Goal: Book appointment/travel/reservation

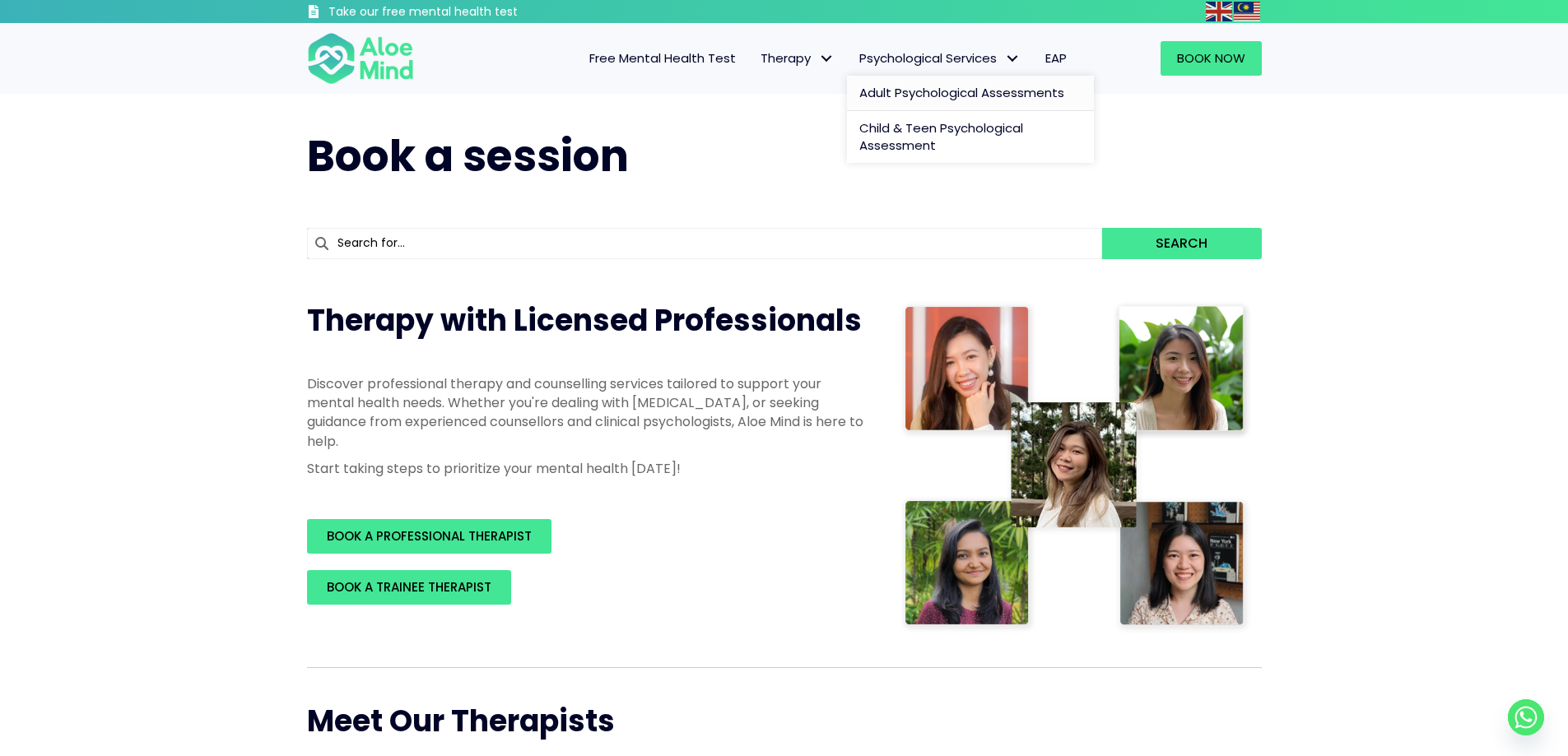
click at [945, 96] on span "Adult Psychological Assessments" at bounding box center [962, 91] width 205 height 17
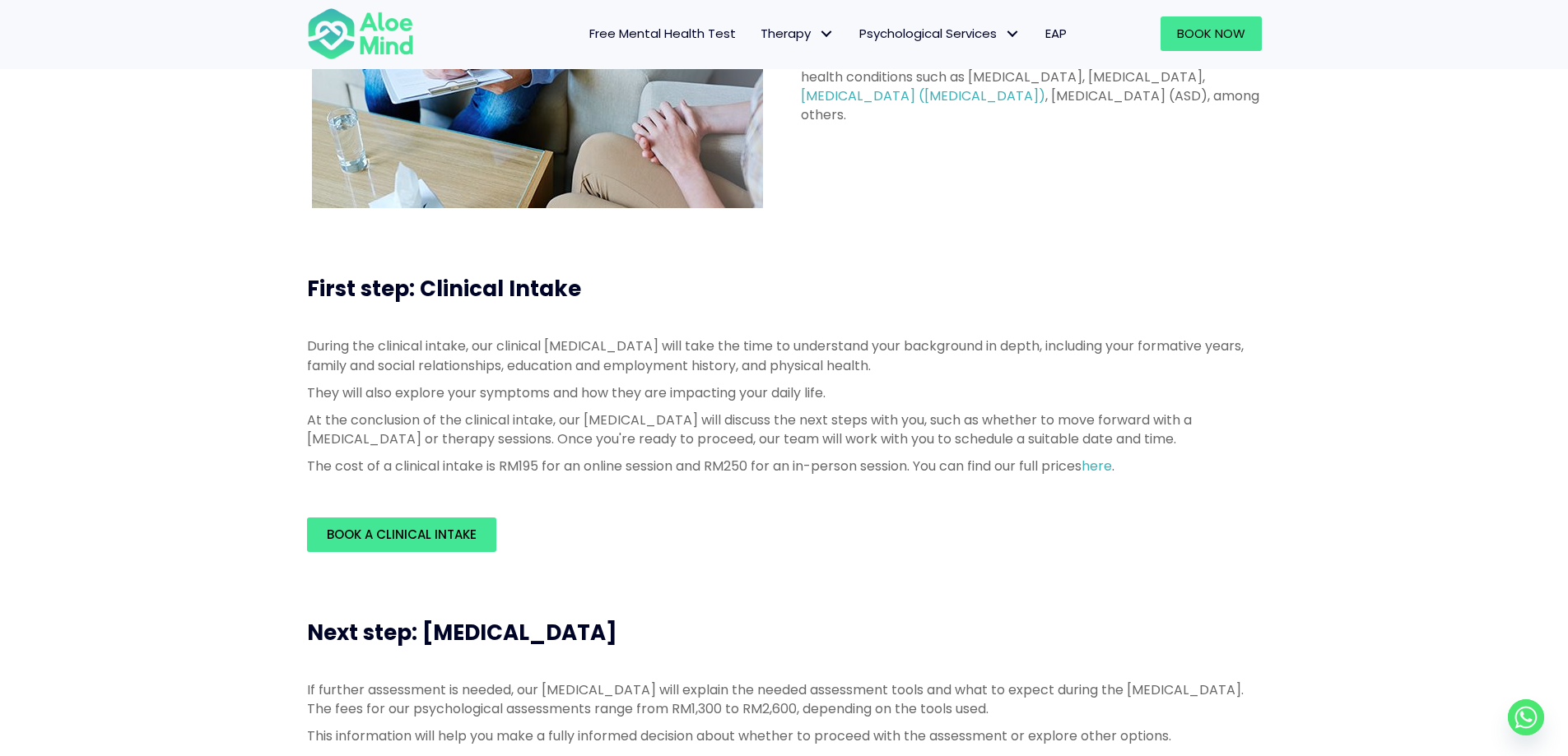
scroll to position [329, 0]
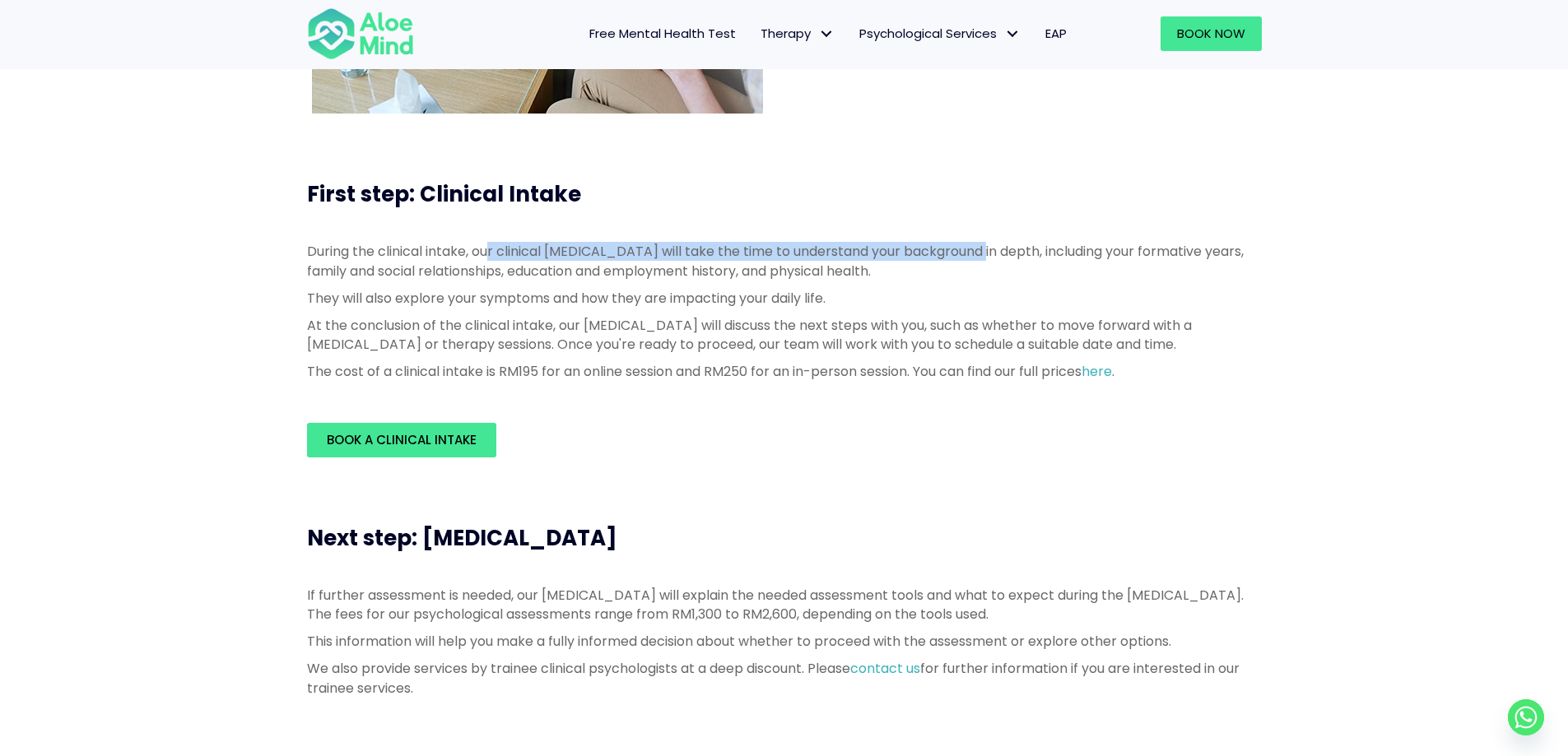
drag, startPoint x: 493, startPoint y: 256, endPoint x: 973, endPoint y: 237, distance: 480.4
click at [973, 237] on div "During the clinical intake, our clinical psychologist will take the time to und…" at bounding box center [784, 315] width 988 height 180
click at [976, 256] on p "During the clinical intake, our clinical [MEDICAL_DATA] will take the time to u…" at bounding box center [784, 261] width 955 height 38
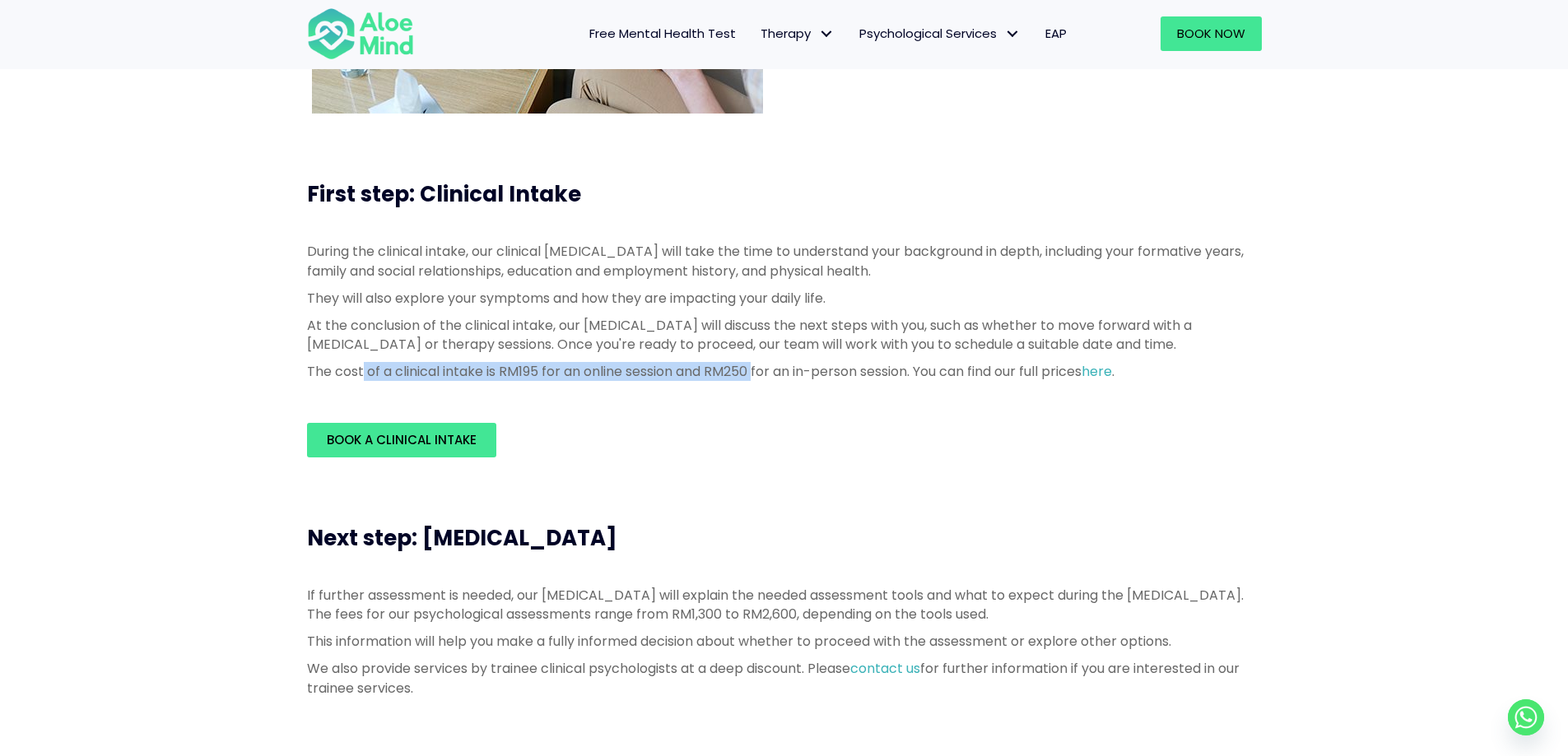
drag, startPoint x: 362, startPoint y: 372, endPoint x: 760, endPoint y: 370, distance: 398.0
click at [760, 370] on p "The cost of a clinical intake is RM195 for an online session and RM250 for an i…" at bounding box center [784, 371] width 955 height 19
click at [765, 372] on p "The cost of a clinical intake is RM195 for an online session and RM250 for an i…" at bounding box center [784, 371] width 955 height 19
click at [1112, 375] on link "here" at bounding box center [1096, 371] width 31 height 19
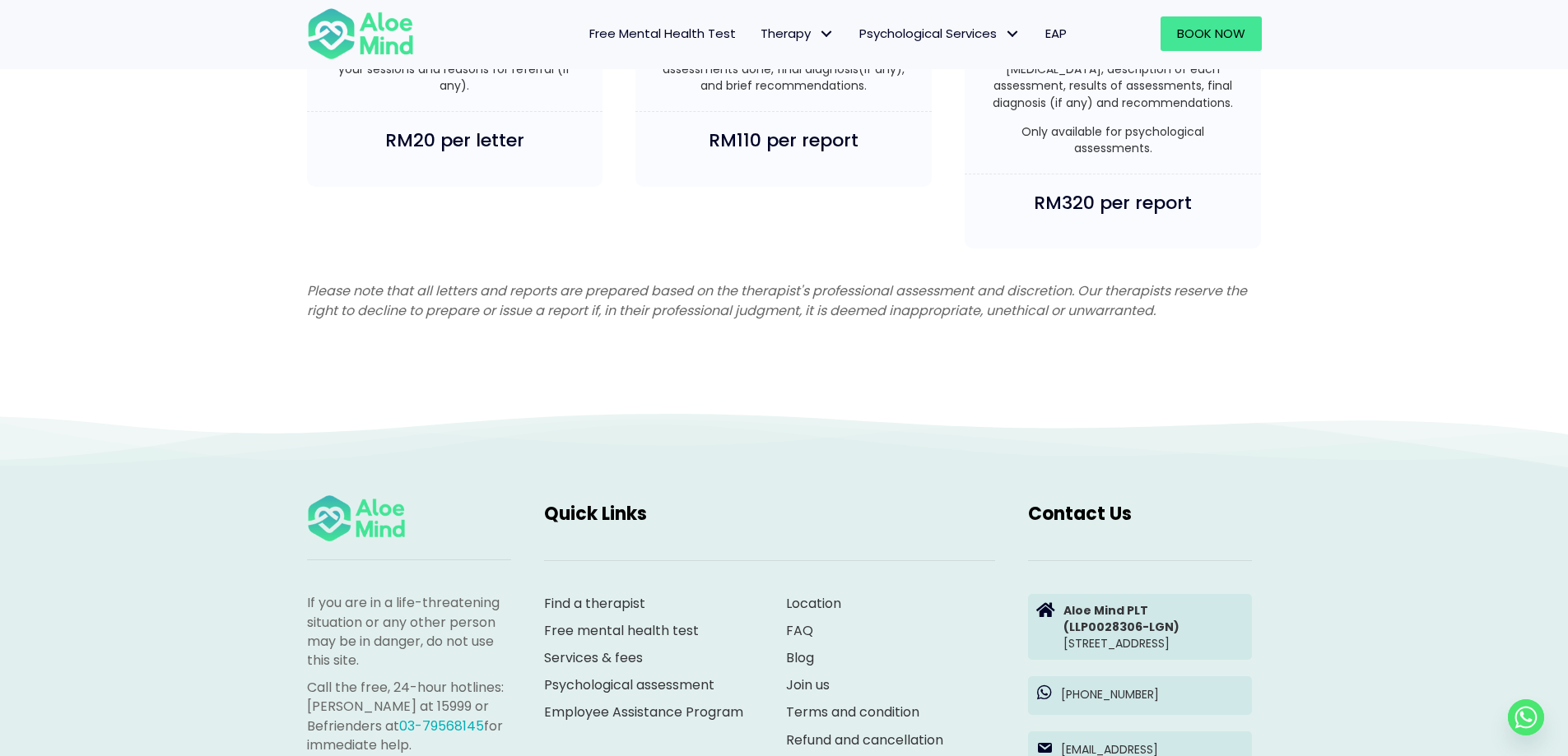
scroll to position [3785, 0]
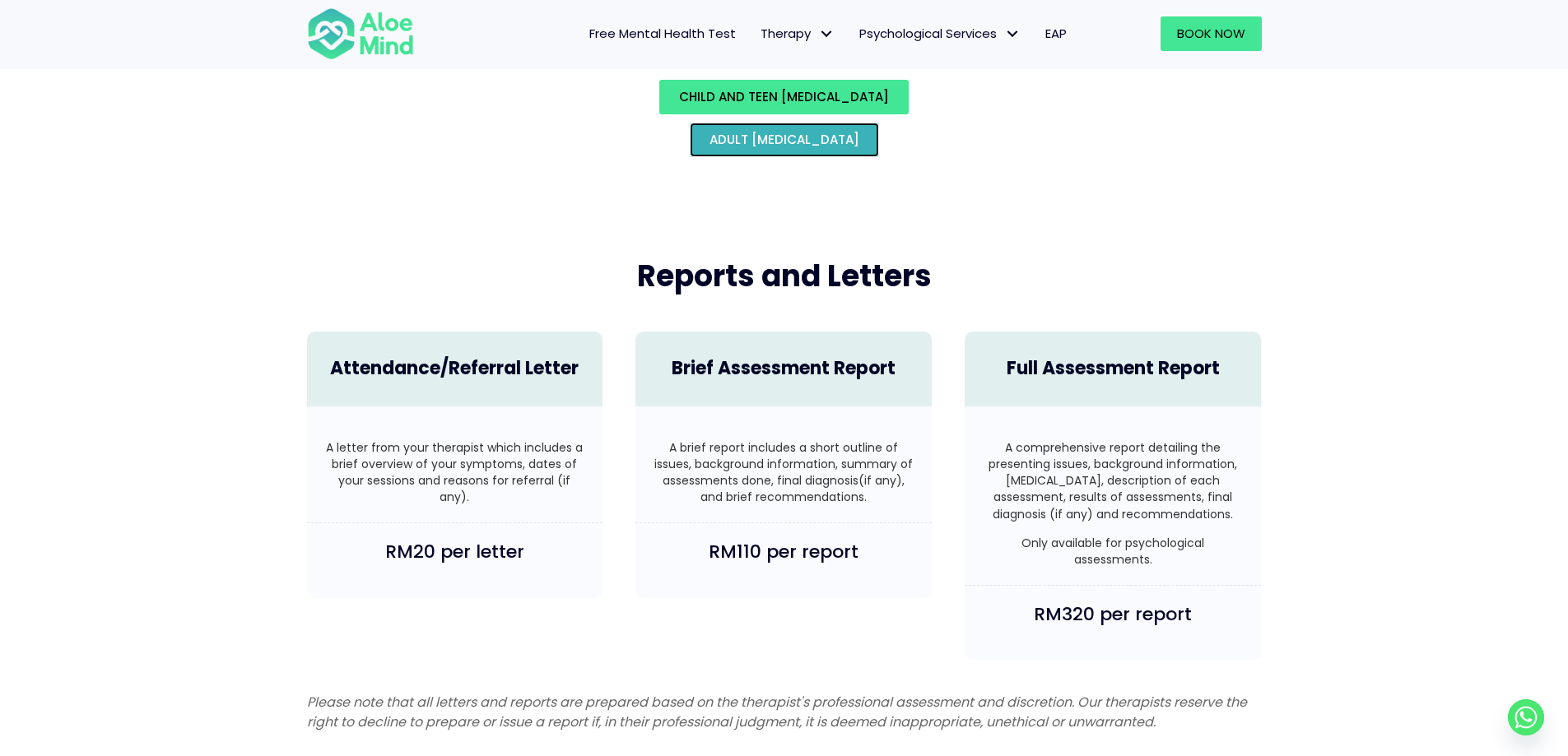
click at [803, 131] on span "Adult psychological assessment" at bounding box center [784, 139] width 150 height 17
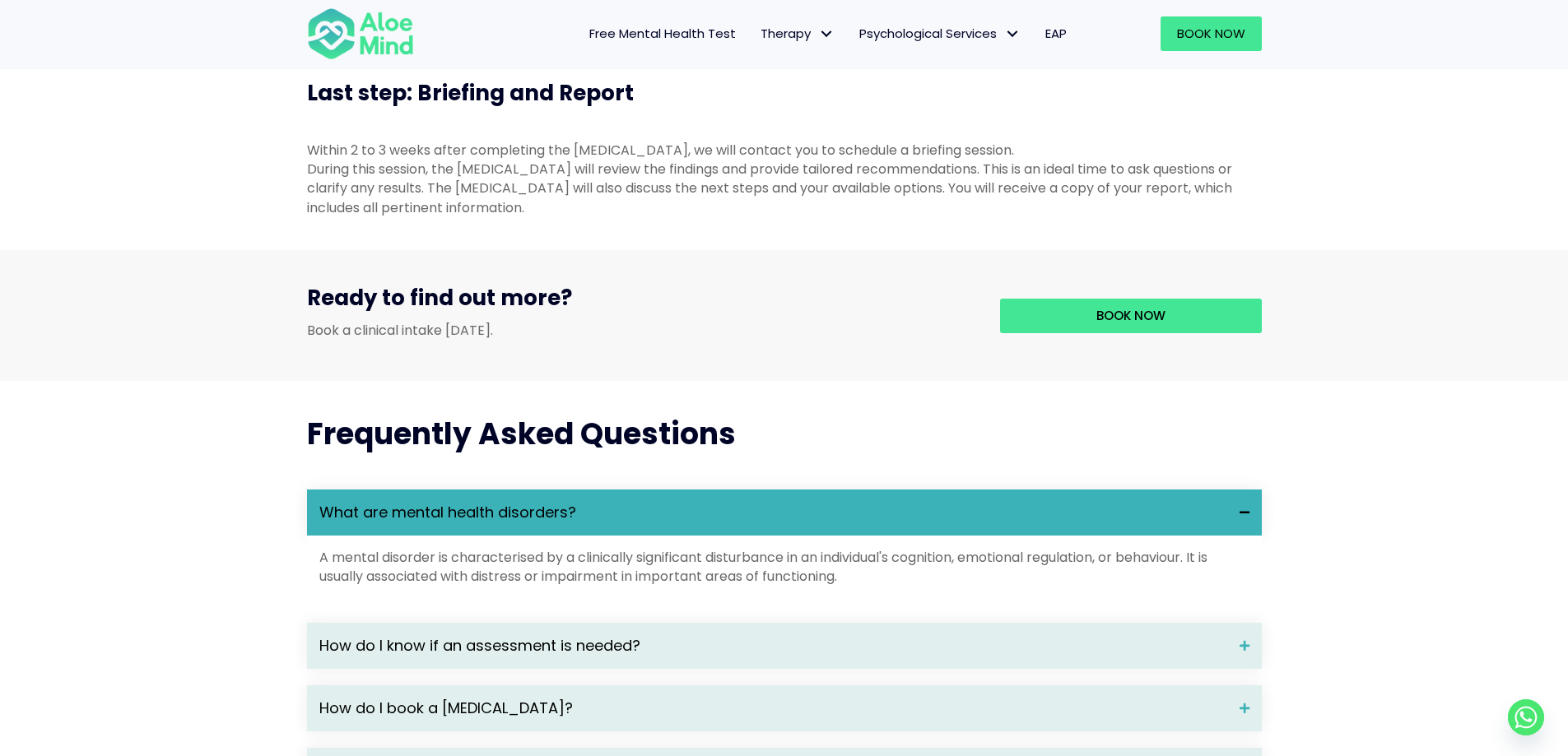
scroll to position [1810, 0]
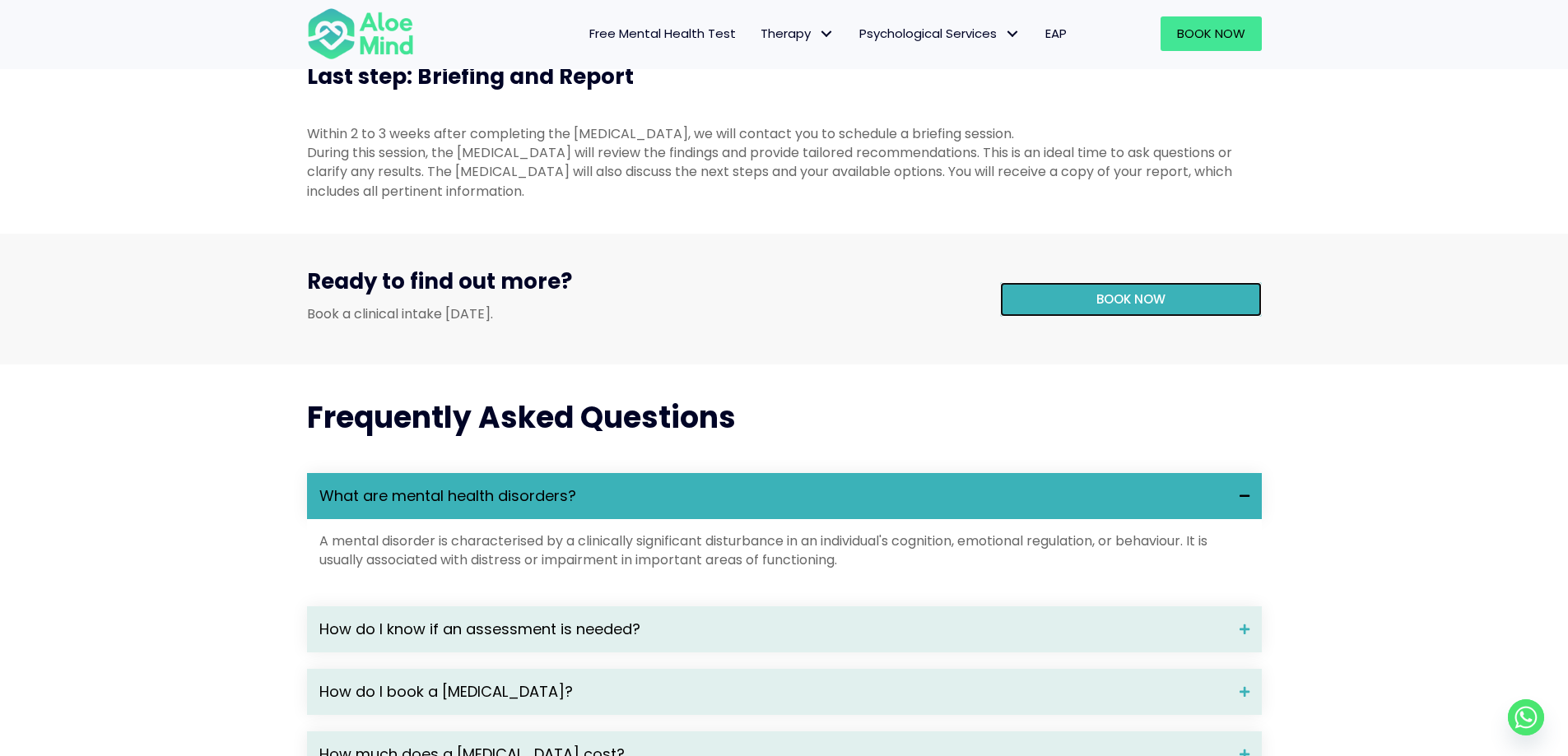
click at [1110, 316] on link "Book now" at bounding box center [1130, 299] width 261 height 35
